Goal: Information Seeking & Learning: Find specific fact

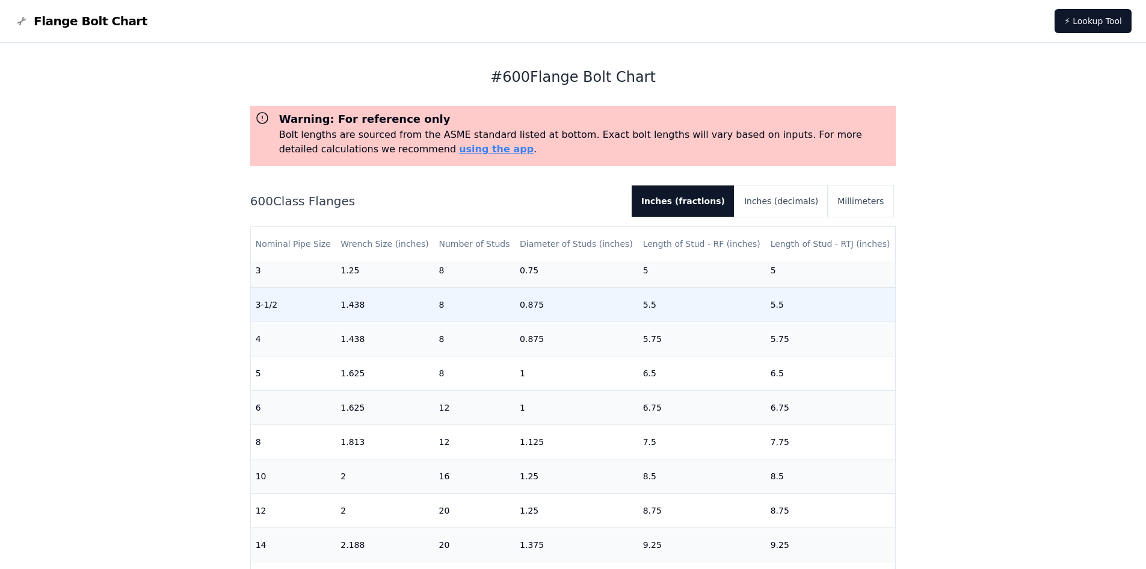
scroll to position [316, 0]
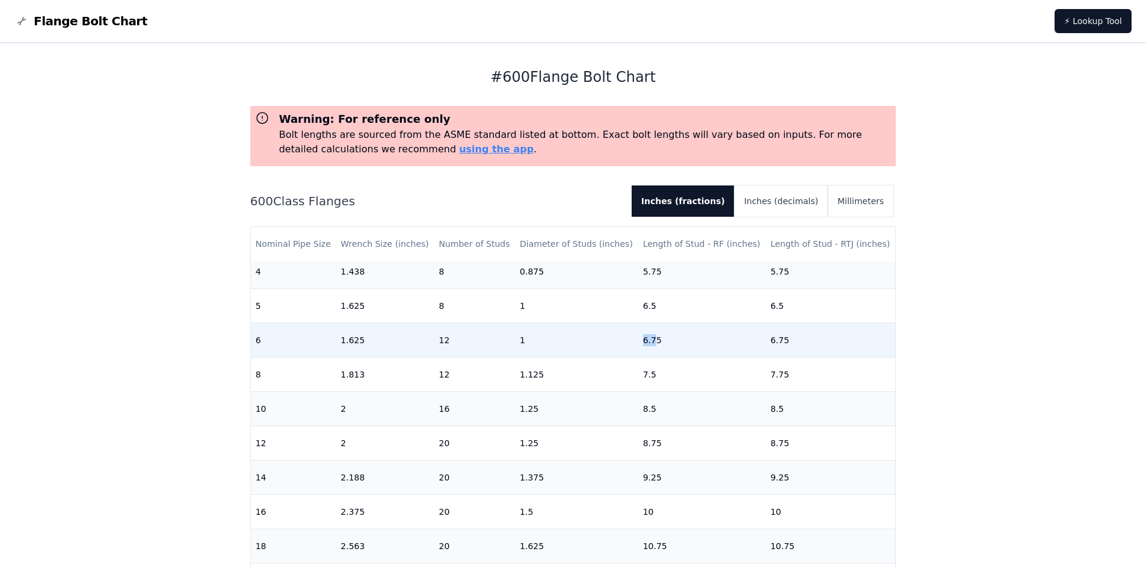
drag, startPoint x: 646, startPoint y: 343, endPoint x: 630, endPoint y: 343, distance: 16.2
click at [630, 343] on tr "6 1.625 12 1 6.75 6.75" at bounding box center [573, 340] width 645 height 34
drag, startPoint x: 657, startPoint y: 341, endPoint x: 315, endPoint y: 339, distance: 341.8
click at [326, 338] on tr "6 1.625 12 1 6.75 6.75" at bounding box center [573, 340] width 645 height 34
click at [672, 339] on td "6.75" at bounding box center [702, 340] width 128 height 34
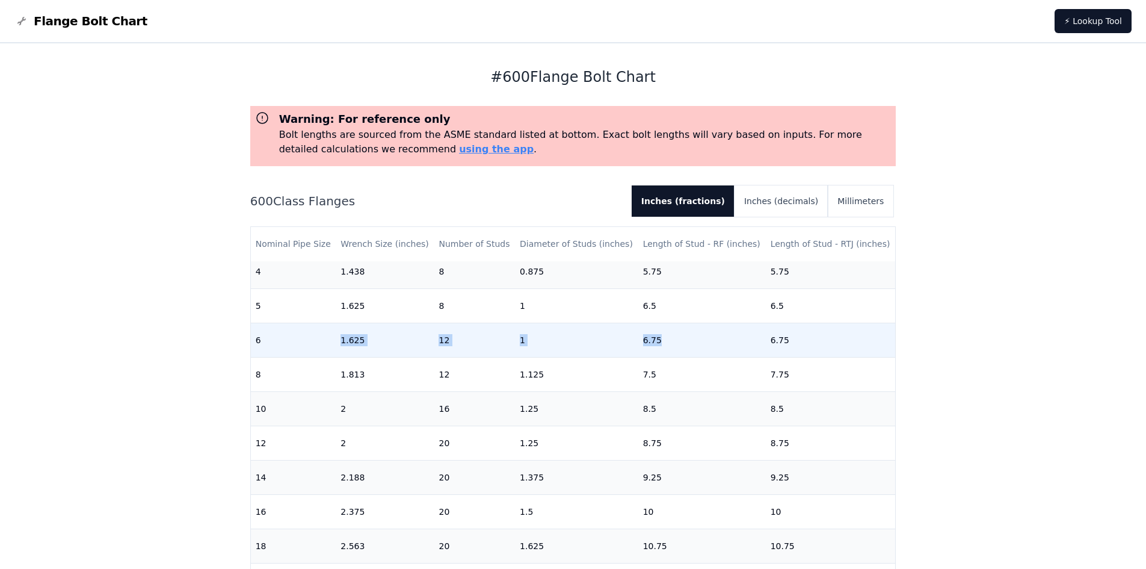
drag, startPoint x: 670, startPoint y: 339, endPoint x: 334, endPoint y: 346, distance: 336.4
click at [334, 346] on tr "6 1.625 12 1 6.75 6.75" at bounding box center [573, 340] width 645 height 34
click at [345, 345] on td "1.625" at bounding box center [385, 340] width 98 height 34
drag, startPoint x: 681, startPoint y: 339, endPoint x: 332, endPoint y: 341, distance: 349.6
click at [332, 341] on tr "6 1.625 12 1 6.75 6.75" at bounding box center [573, 340] width 645 height 34
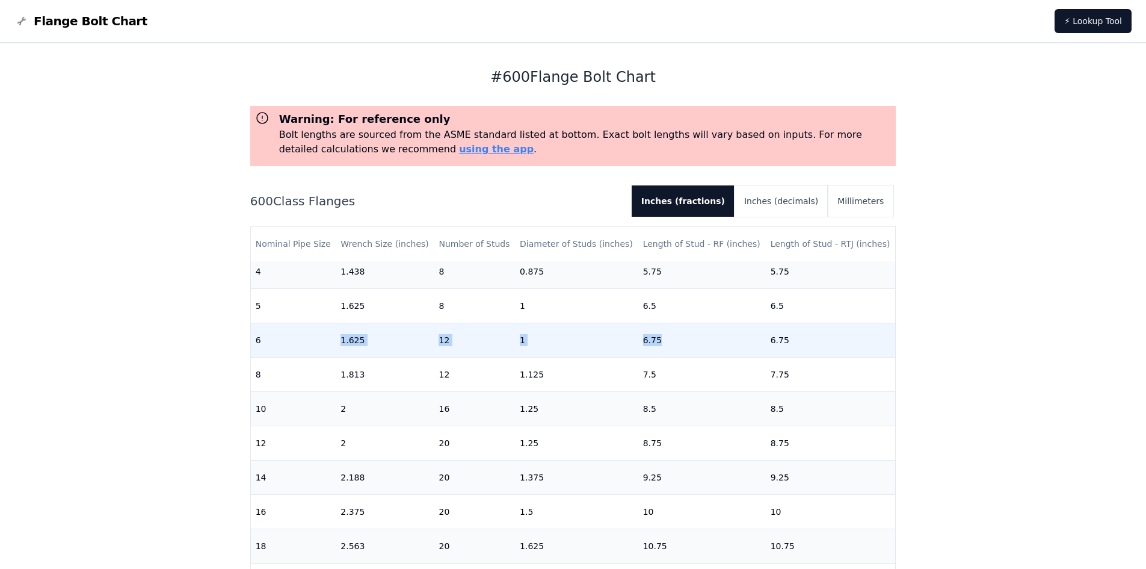
click at [732, 339] on td "6.75" at bounding box center [702, 340] width 128 height 34
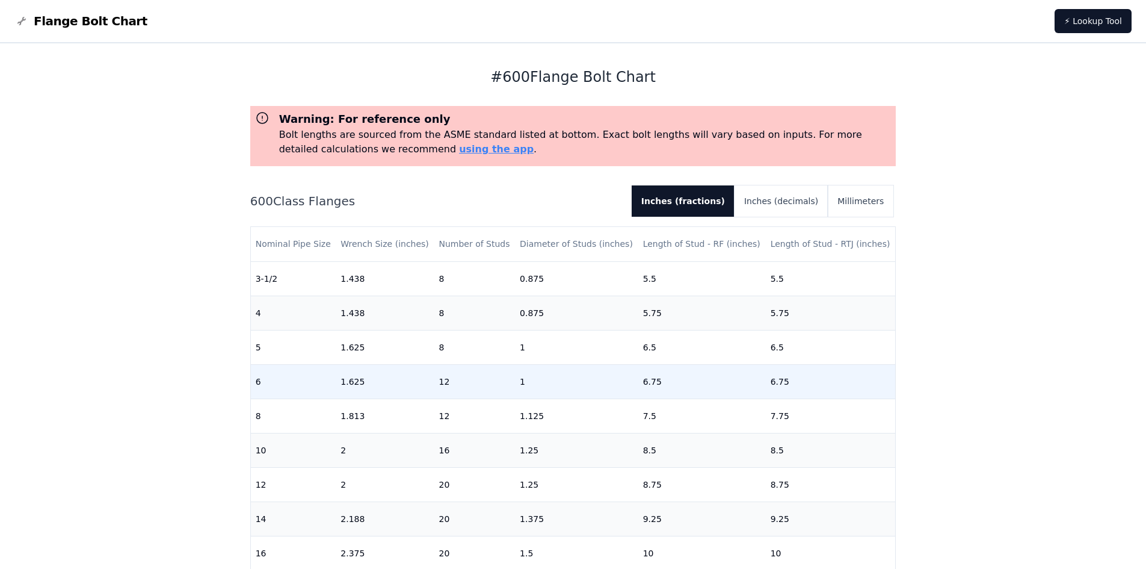
scroll to position [291, 0]
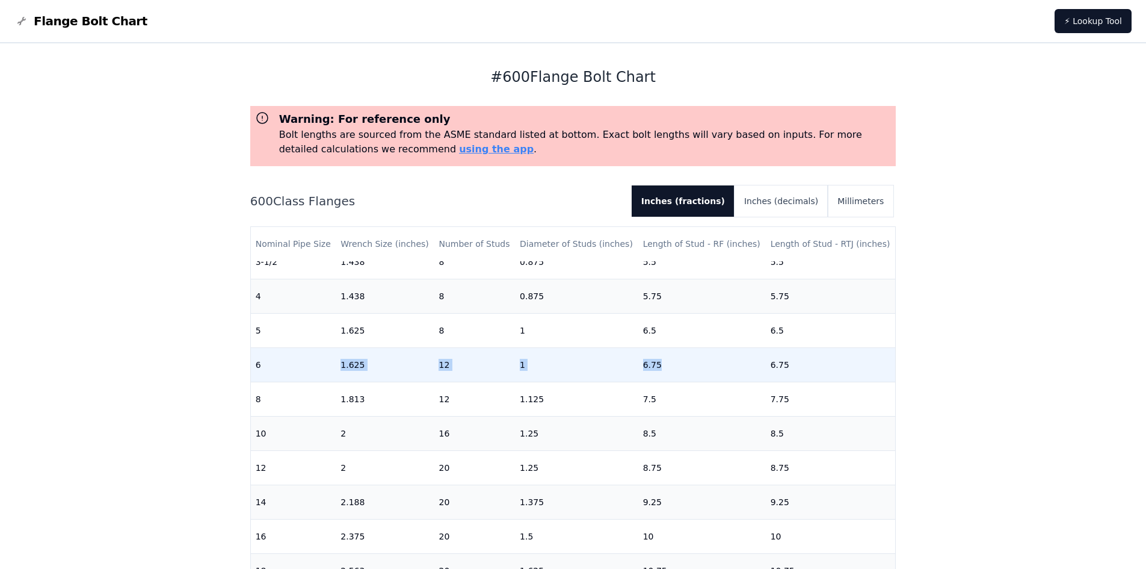
drag, startPoint x: 670, startPoint y: 365, endPoint x: 304, endPoint y: 368, distance: 365.9
click at [304, 369] on tr "6 1.625 12 1 6.75 6.75" at bounding box center [573, 364] width 645 height 34
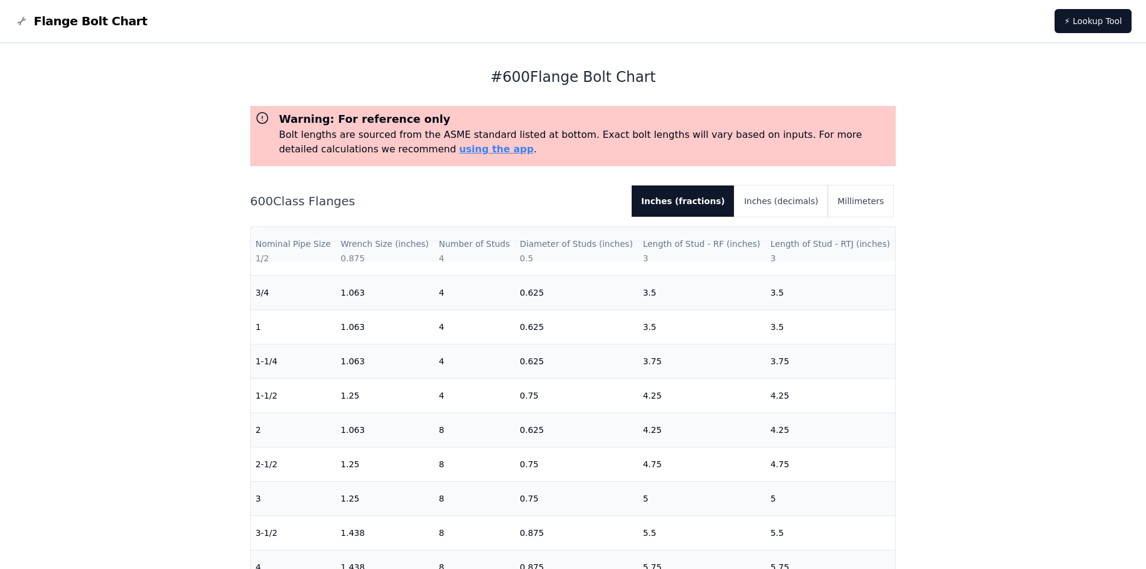
scroll to position [0, 0]
